Goal: Task Accomplishment & Management: Manage account settings

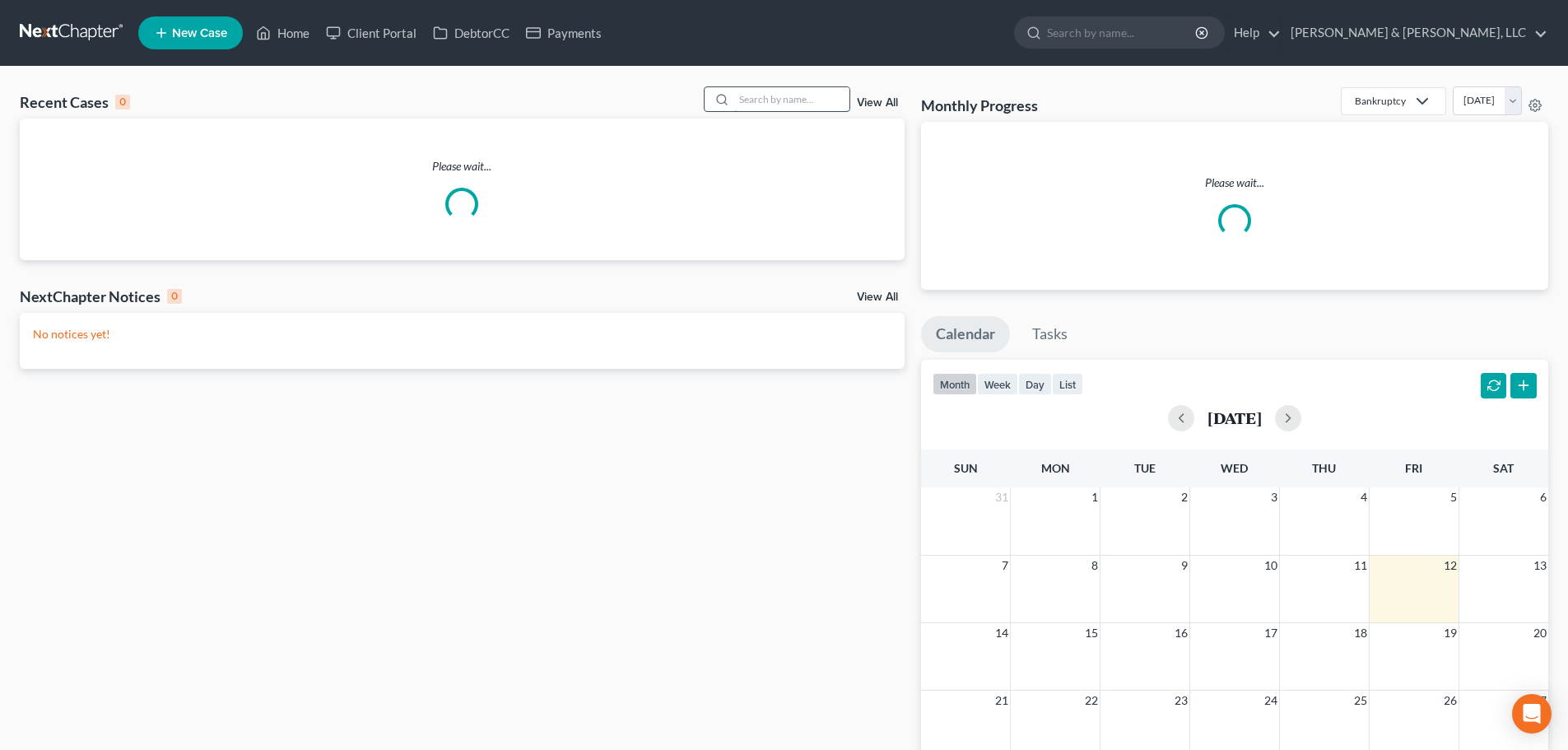
click at [787, 102] on input "search" at bounding box center [792, 99] width 115 height 24
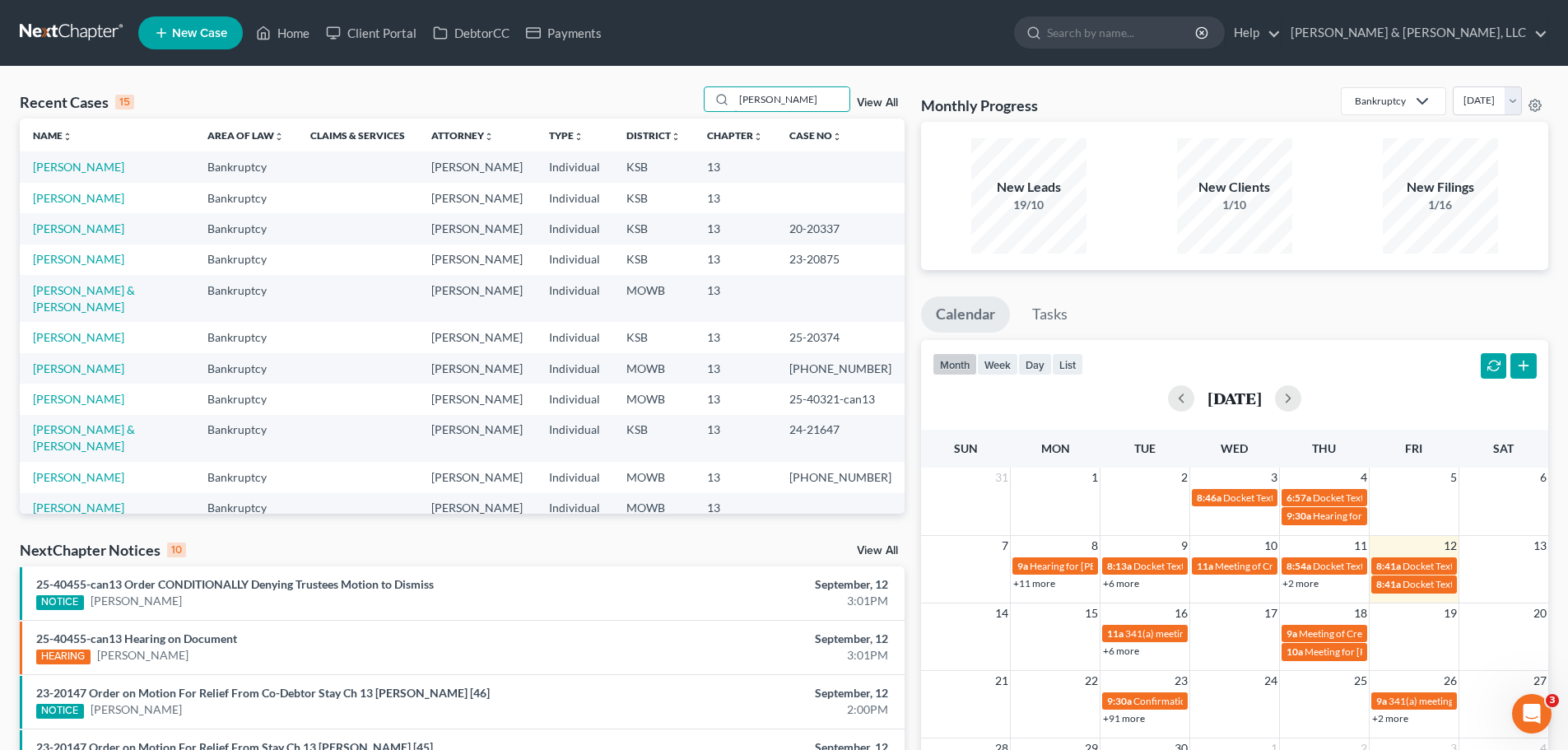
drag, startPoint x: 777, startPoint y: 97, endPoint x: 684, endPoint y: 97, distance: 93.0
click at [684, 97] on div "Recent Cases 15 [PERSON_NAME] View All" at bounding box center [462, 102] width 885 height 32
type input "melon"
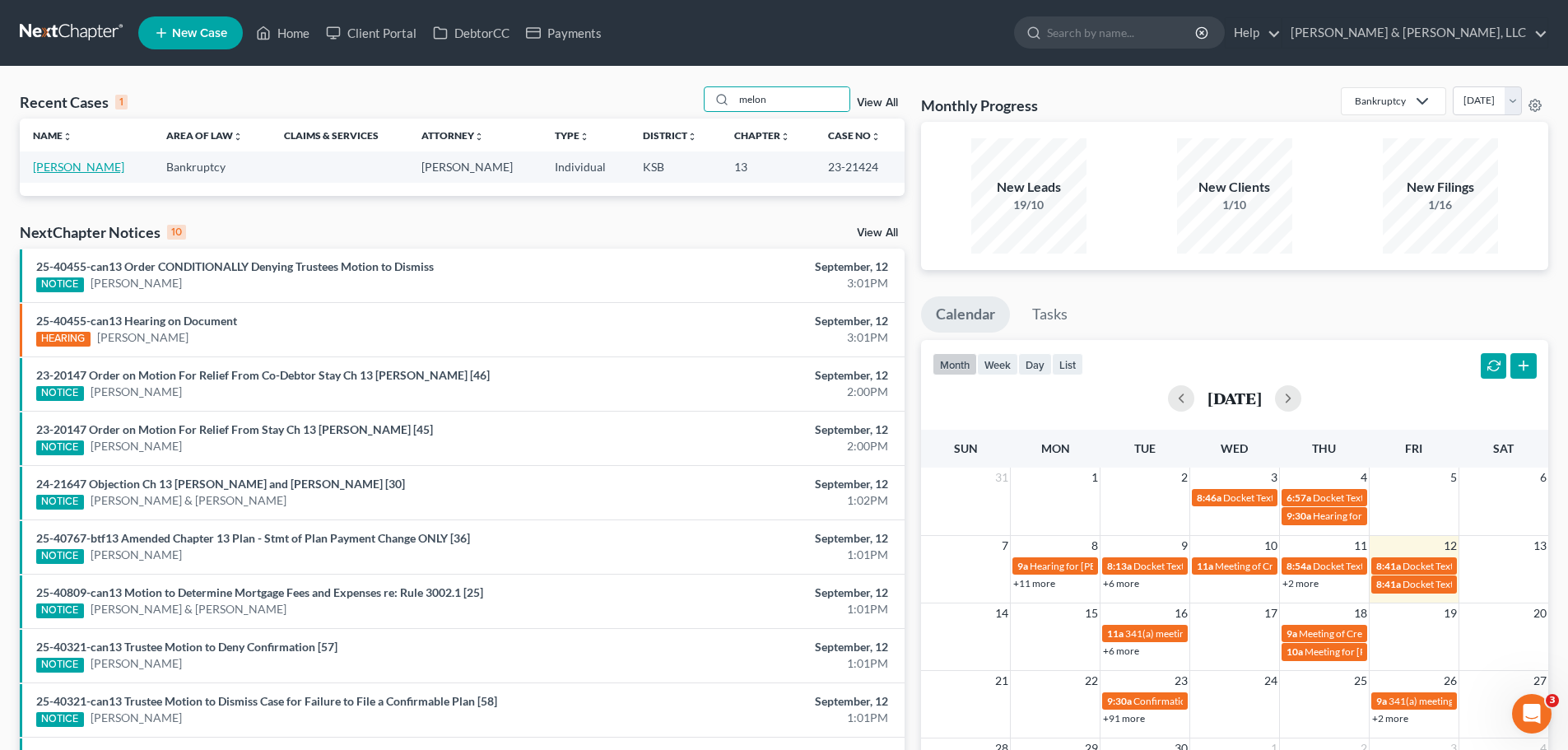
click at [96, 162] on link "[PERSON_NAME]" at bounding box center [78, 166] width 91 height 14
select select "4"
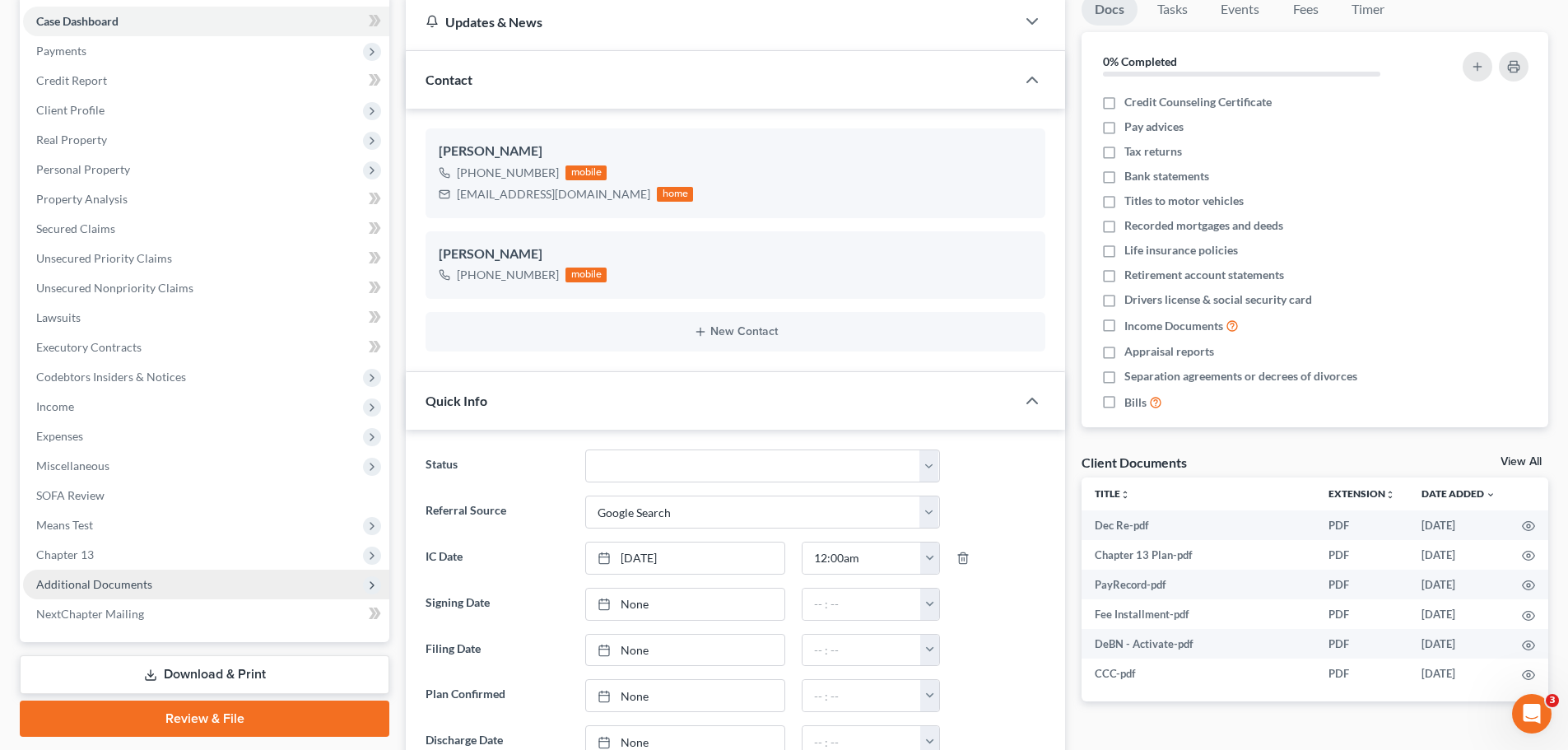
scroll to position [7, 0]
click at [128, 578] on span "Additional Documents" at bounding box center [94, 585] width 116 height 14
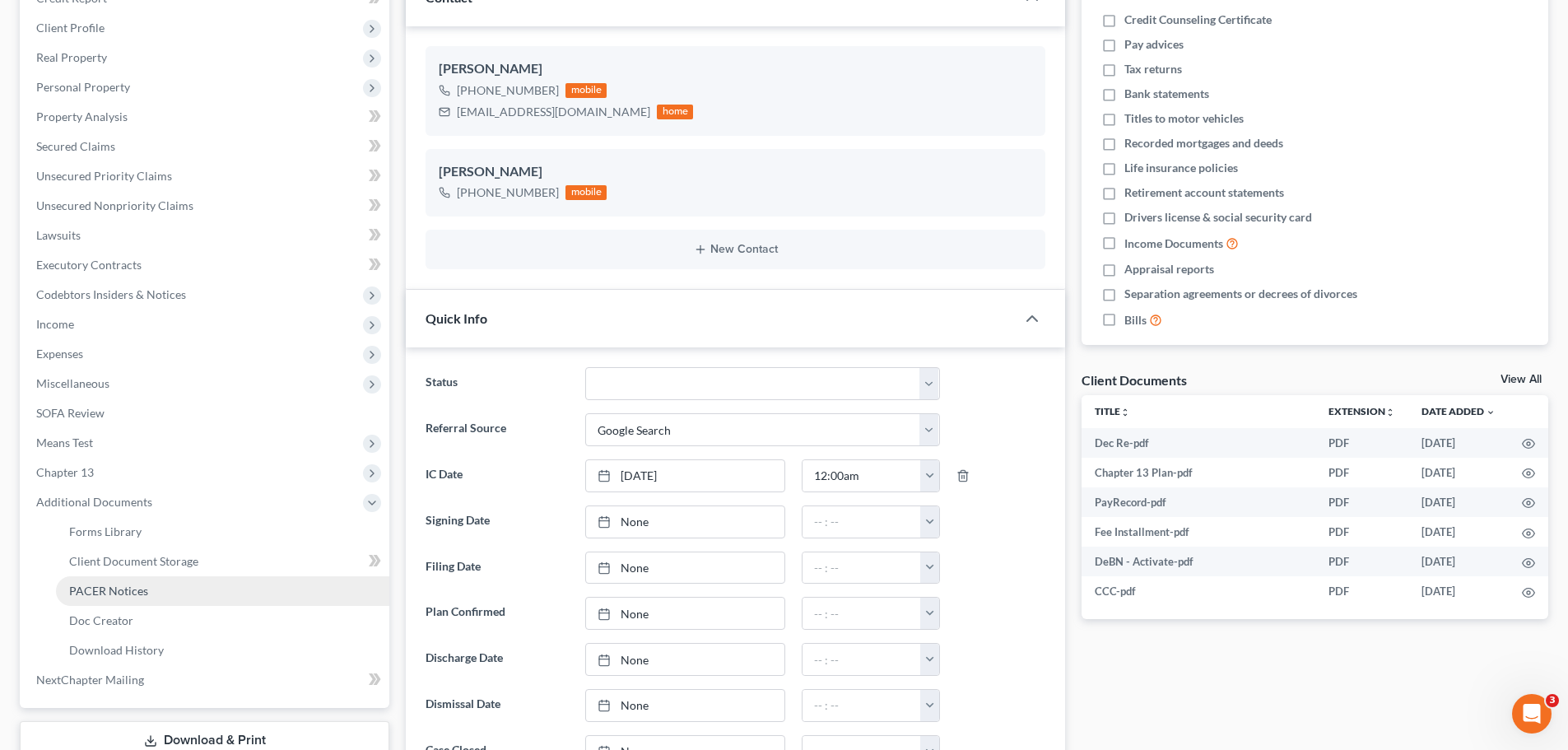
click at [133, 584] on span "PACER Notices" at bounding box center [108, 591] width 79 height 14
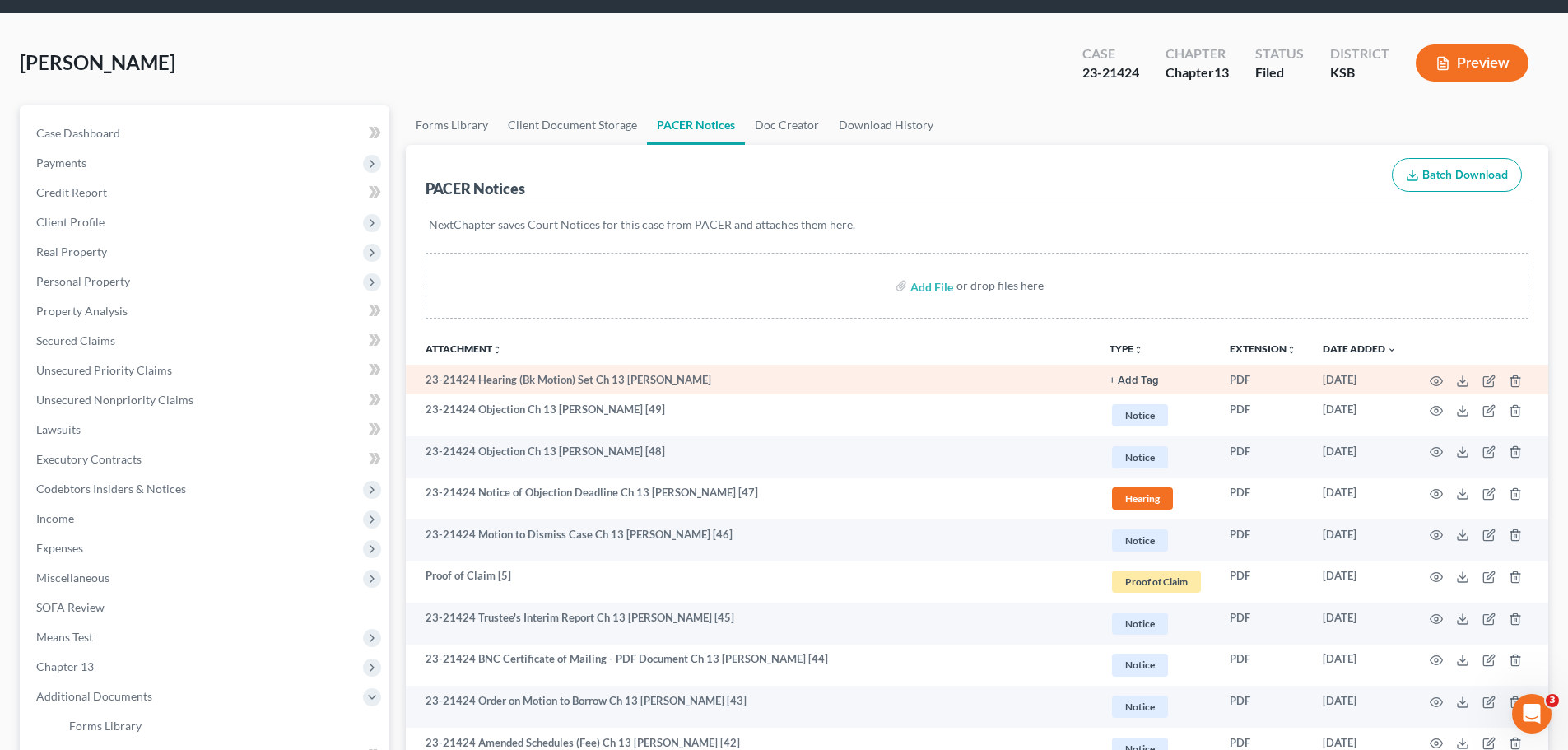
scroll to position [83, 0]
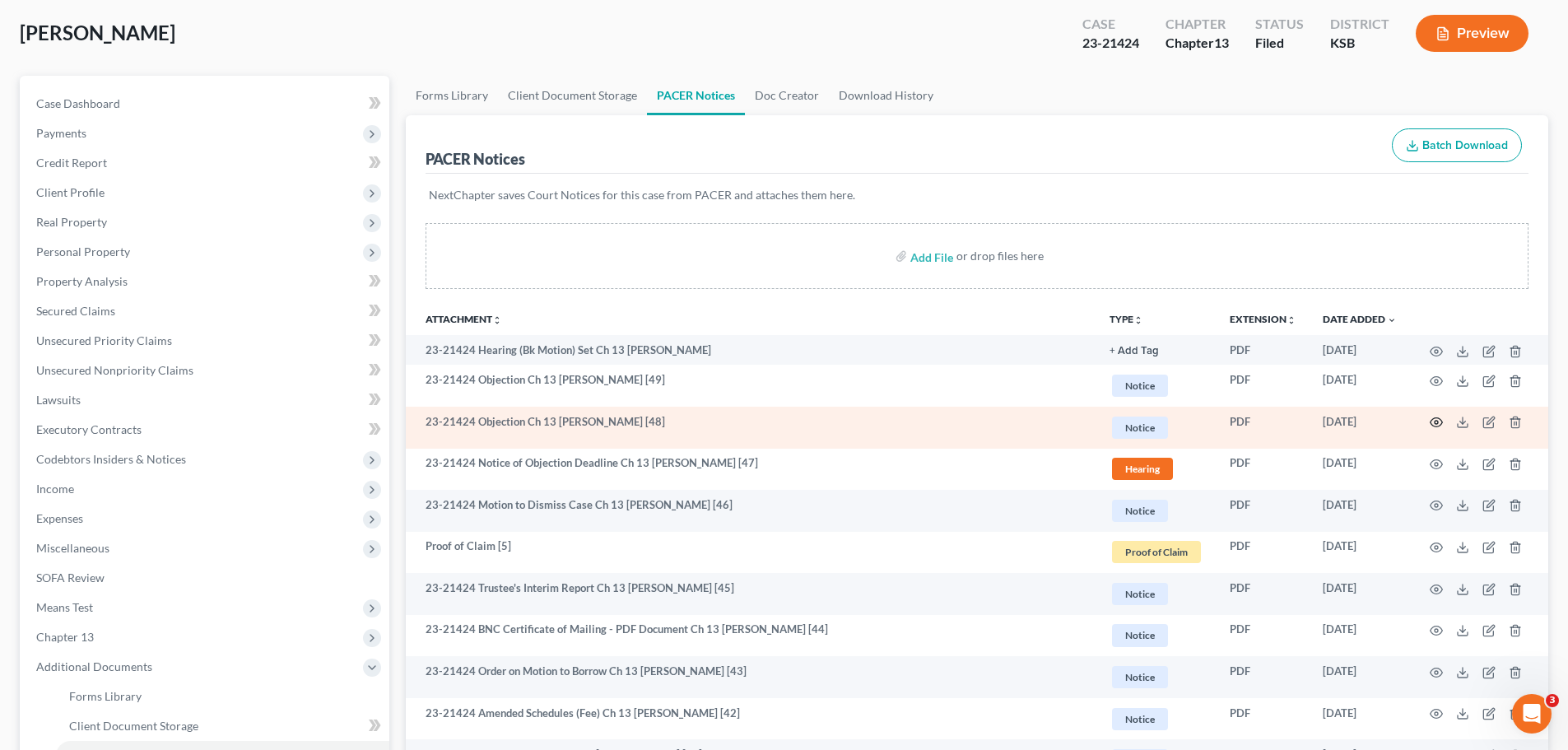
click at [1437, 422] on icon "button" at bounding box center [1436, 422] width 13 height 13
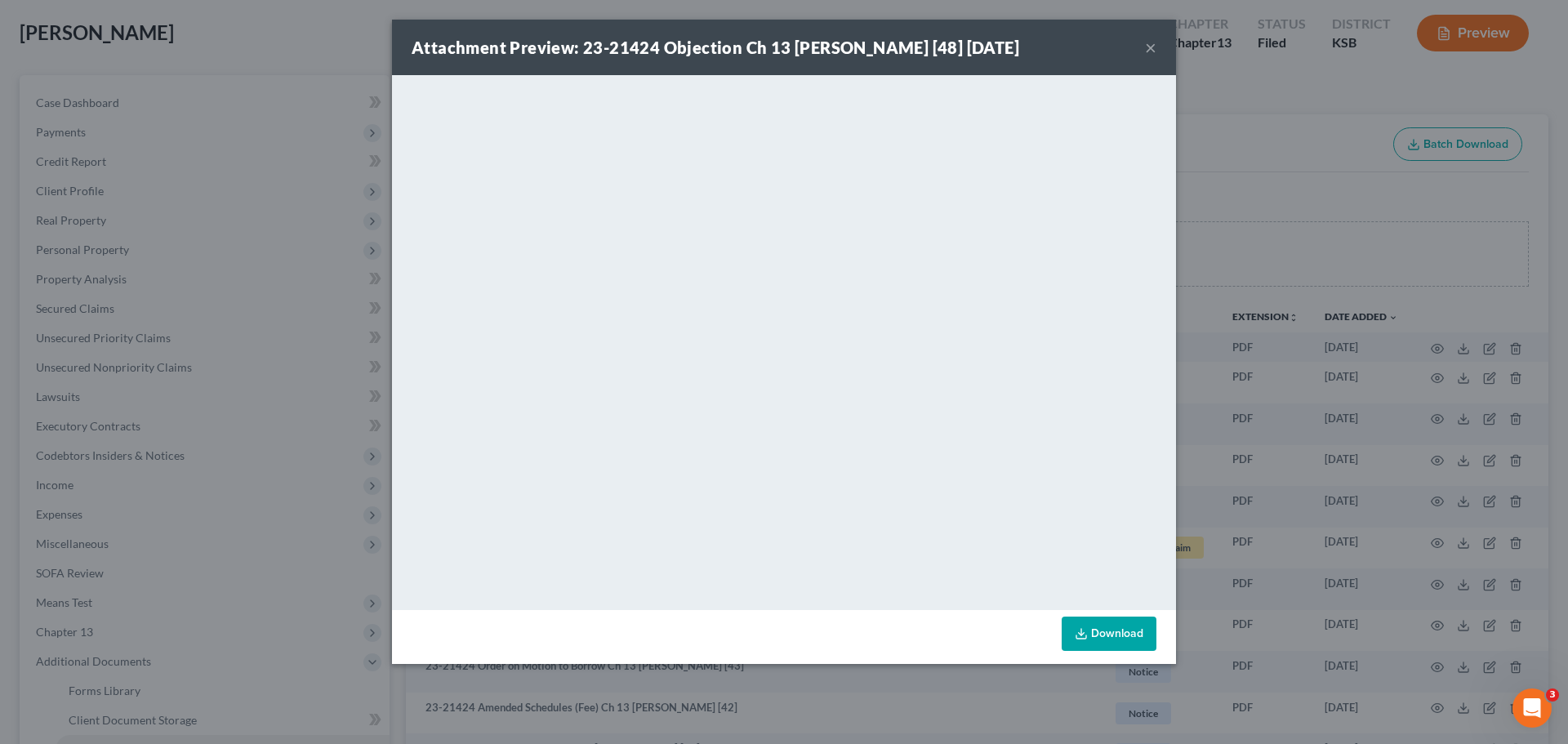
click at [1150, 49] on button "×" at bounding box center [1150, 48] width 12 height 20
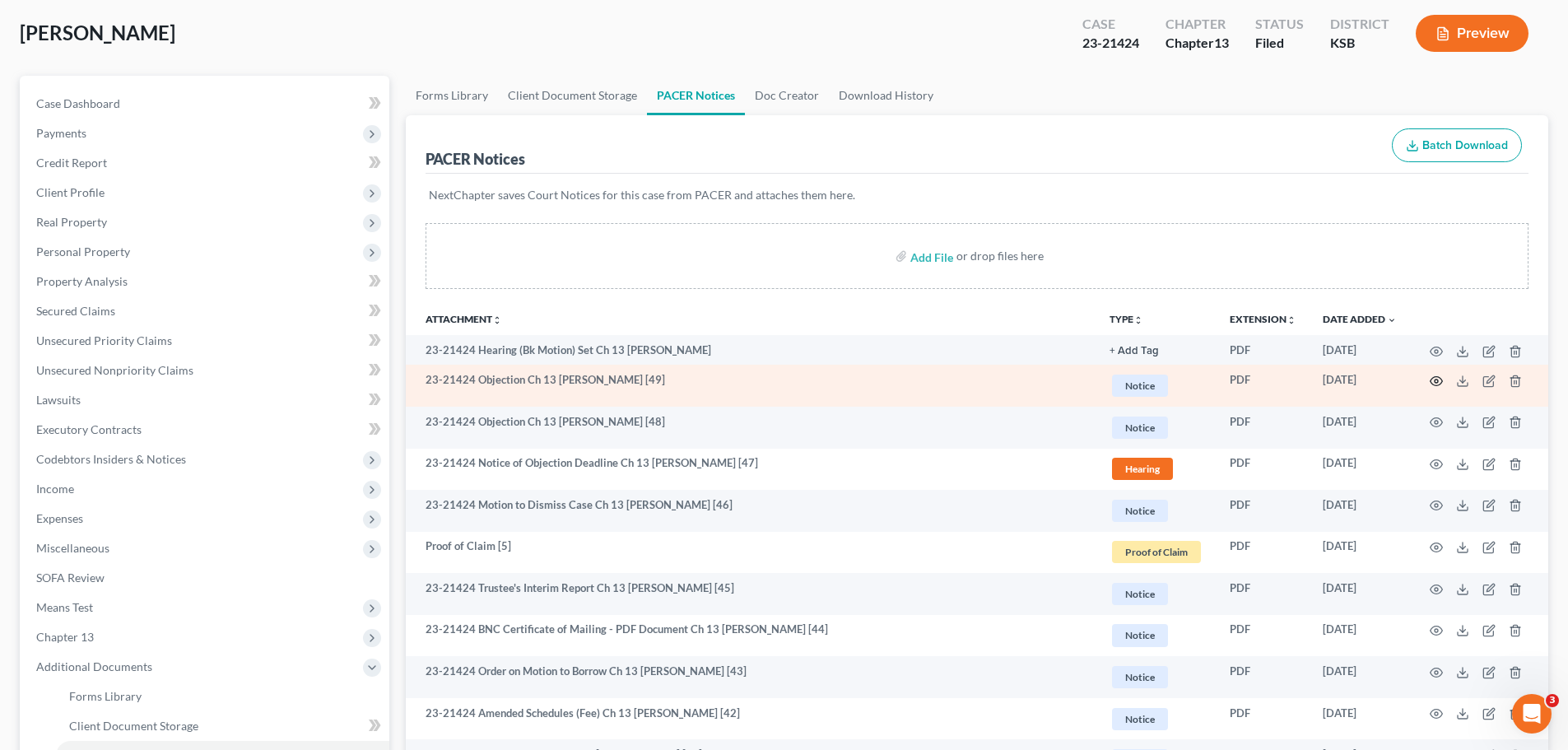
click at [1440, 379] on icon "button" at bounding box center [1436, 381] width 13 height 13
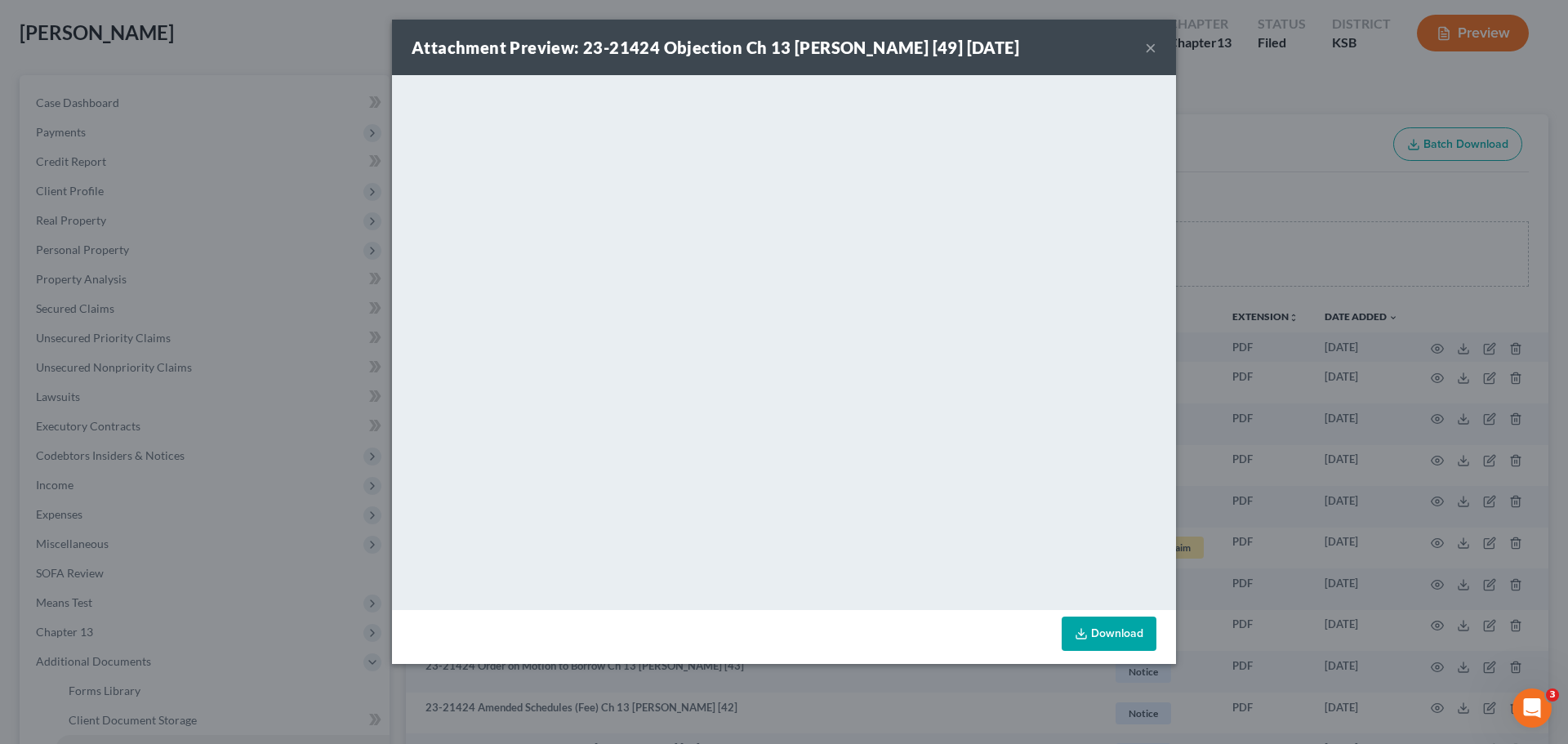
click at [1154, 53] on button "×" at bounding box center [1150, 48] width 12 height 20
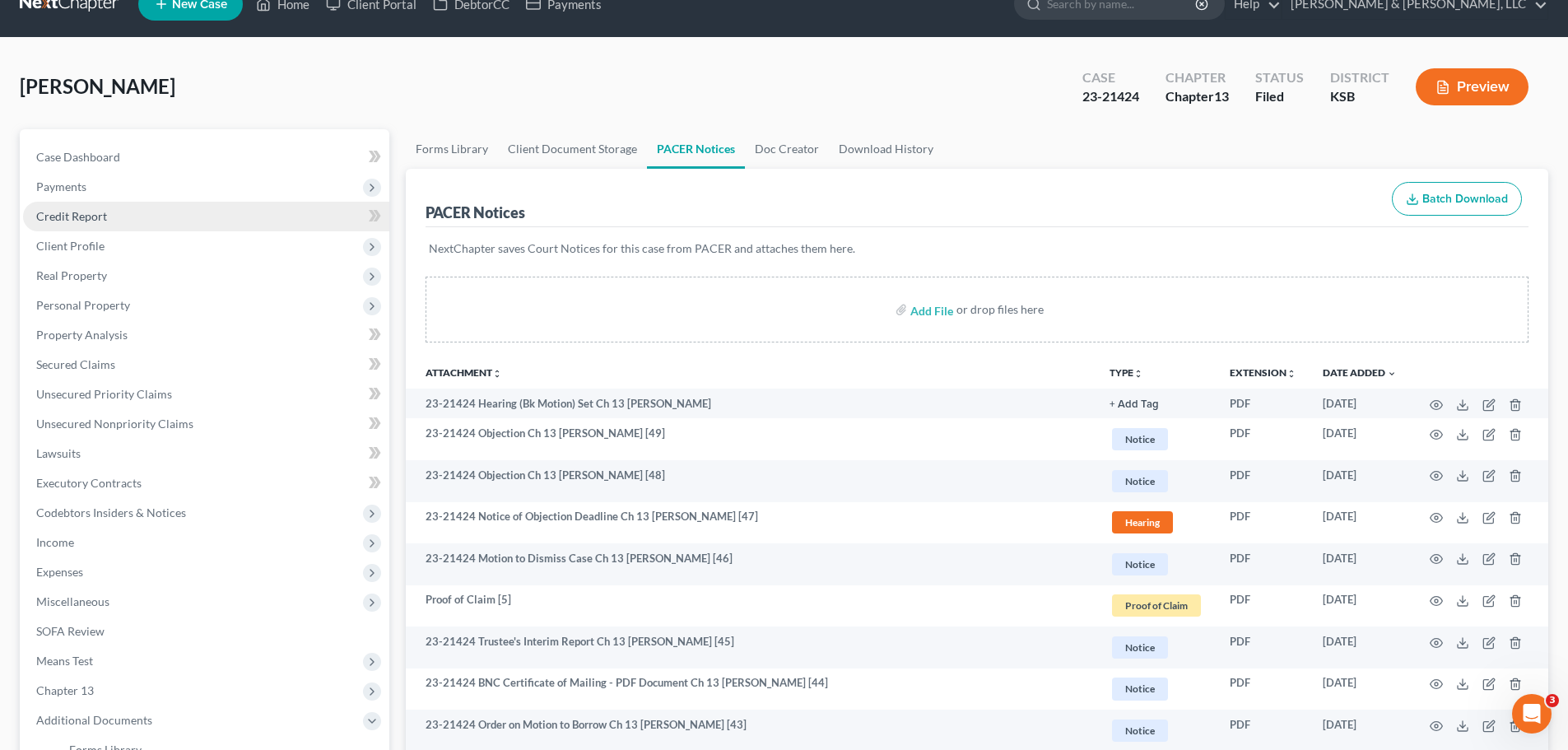
scroll to position [0, 0]
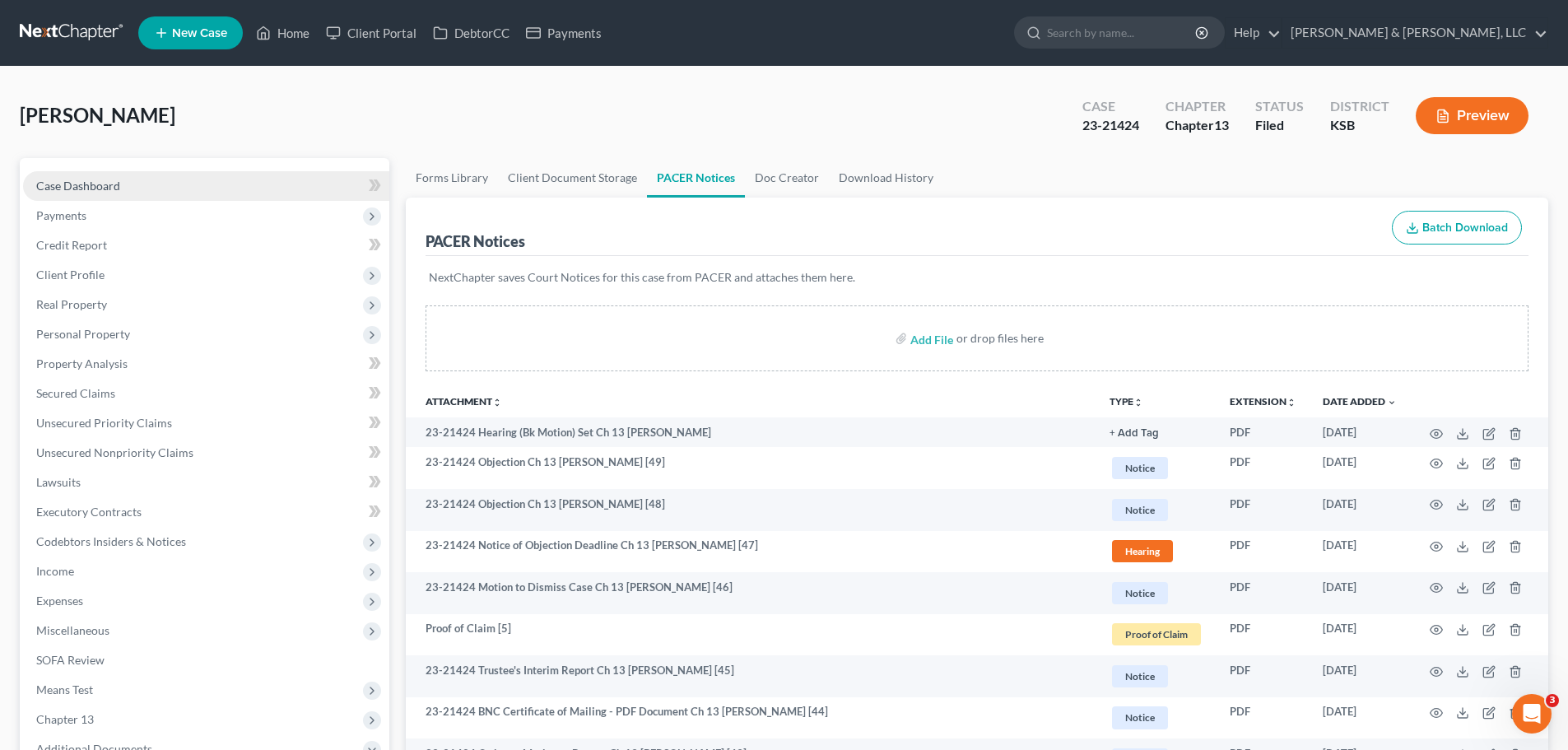
click at [200, 193] on link "Case Dashboard" at bounding box center [206, 186] width 366 height 30
select select "4"
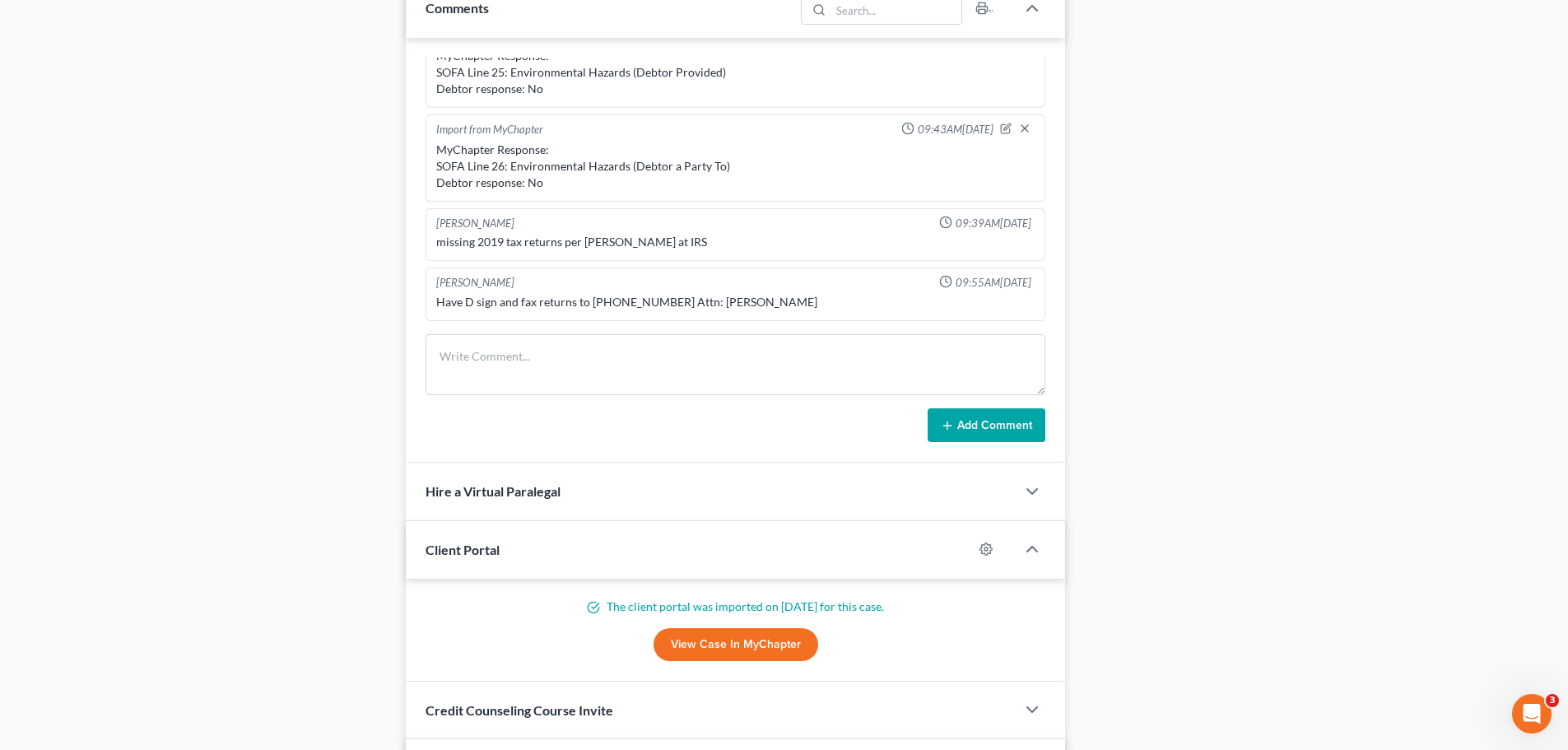
scroll to position [7, 0]
click at [535, 344] on textarea at bounding box center [736, 363] width 620 height 61
paste textarea "[PERSON_NAME] called and said she lost her job, which is why no payments and MT…"
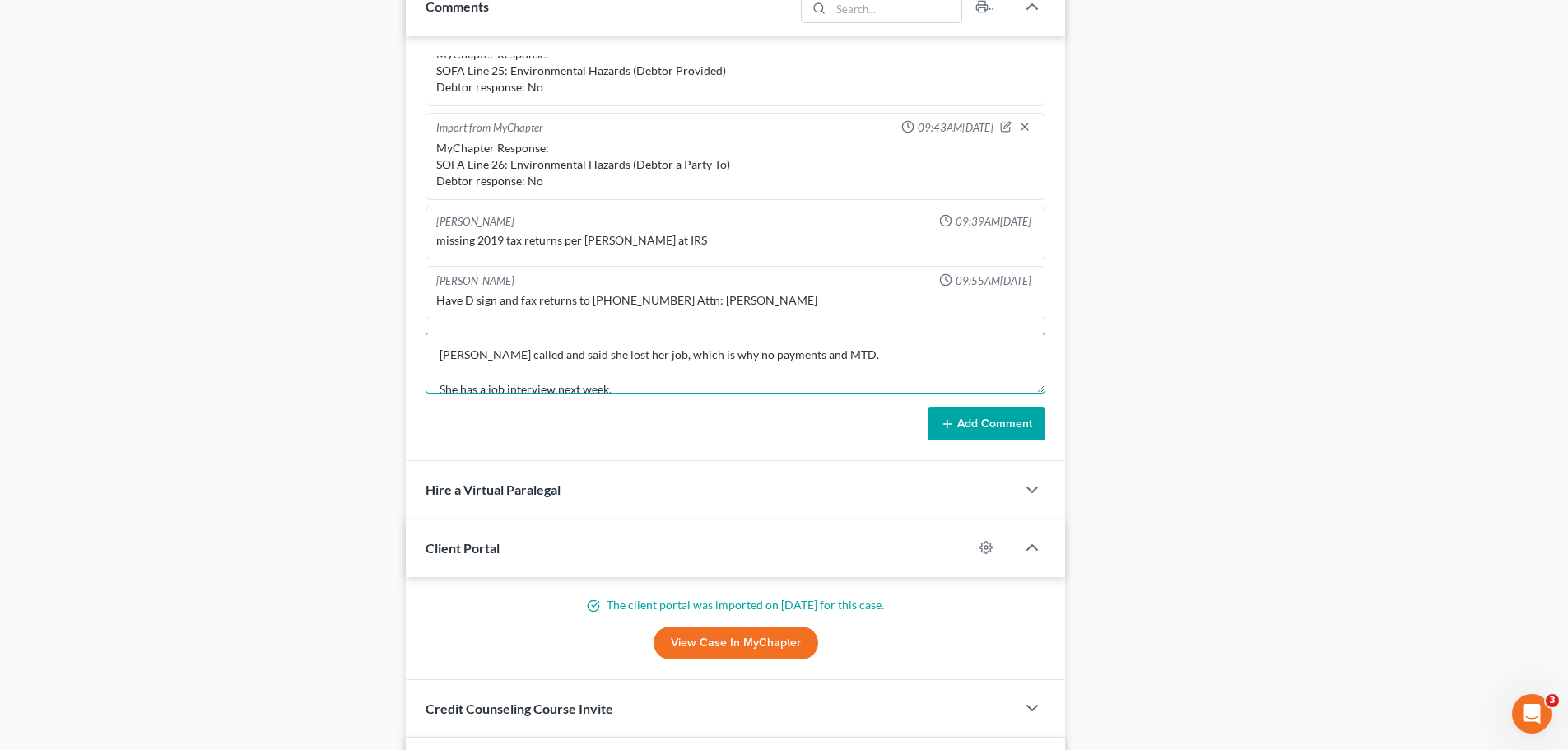
scroll to position [21, 0]
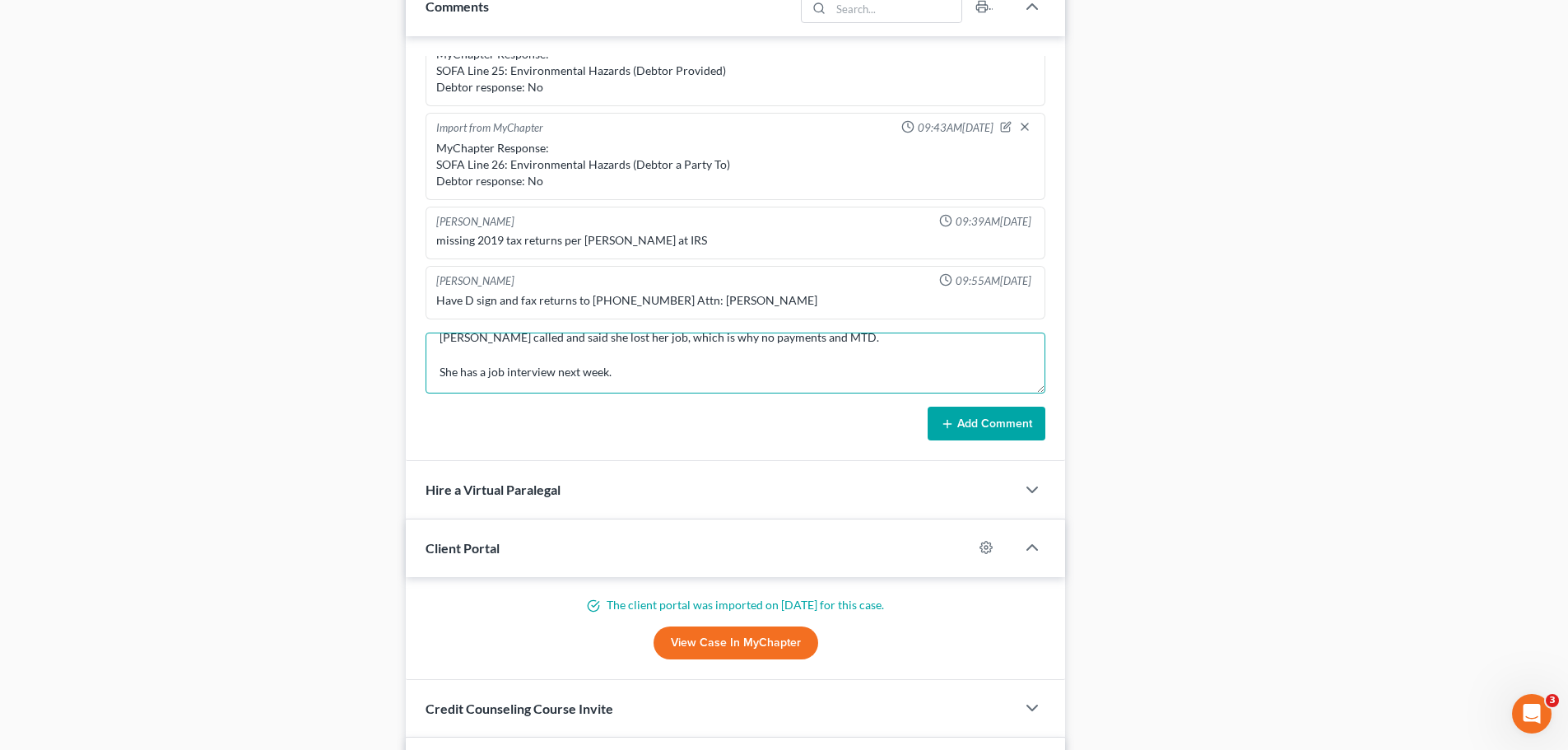
type textarea "[PERSON_NAME] called and said she lost her job, which is why no payments and MT…"
click at [978, 415] on button "Add Comment" at bounding box center [987, 423] width 118 height 34
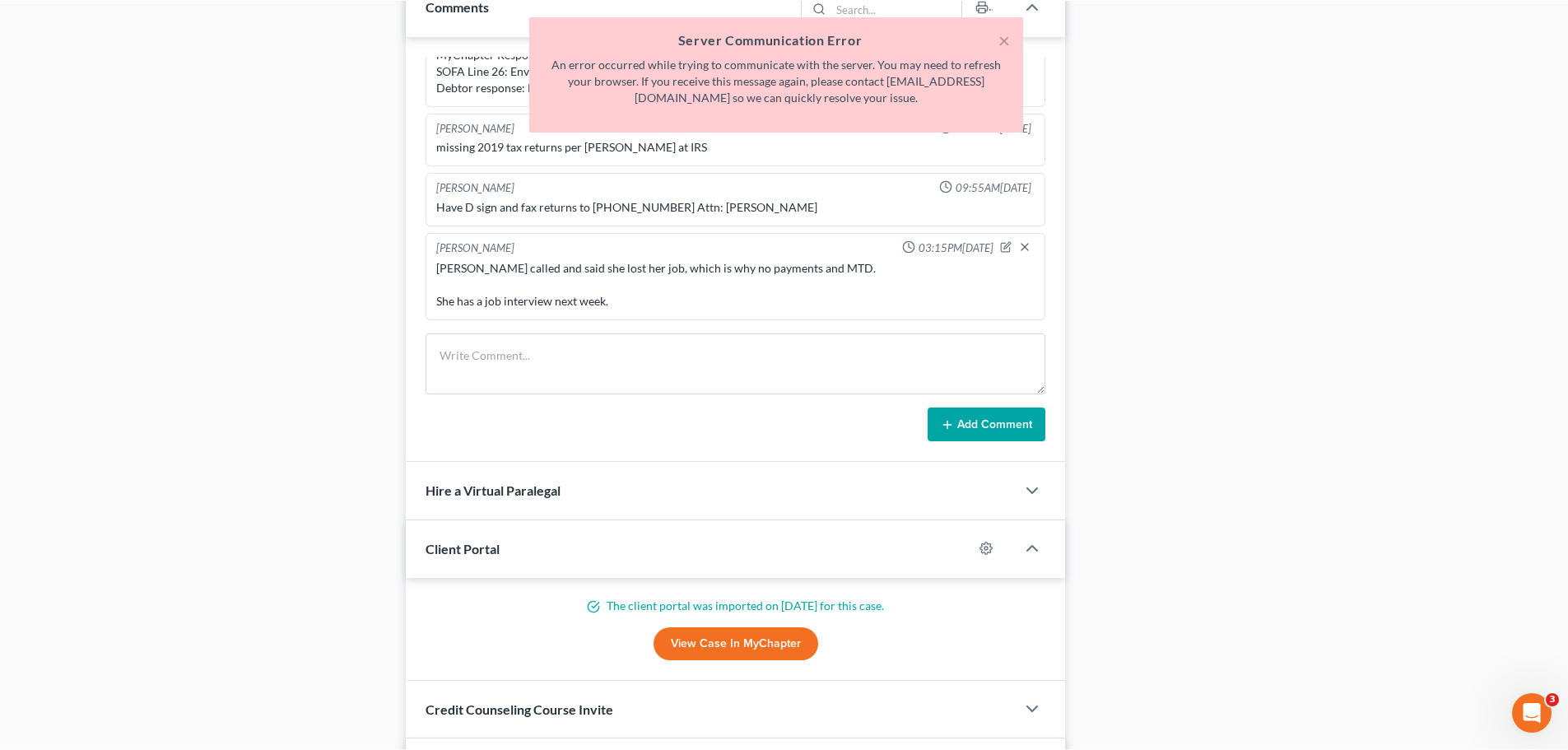
scroll to position [7, 0]
click at [1004, 43] on button "×" at bounding box center [1004, 39] width 12 height 20
